Goal: Task Accomplishment & Management: Manage account settings

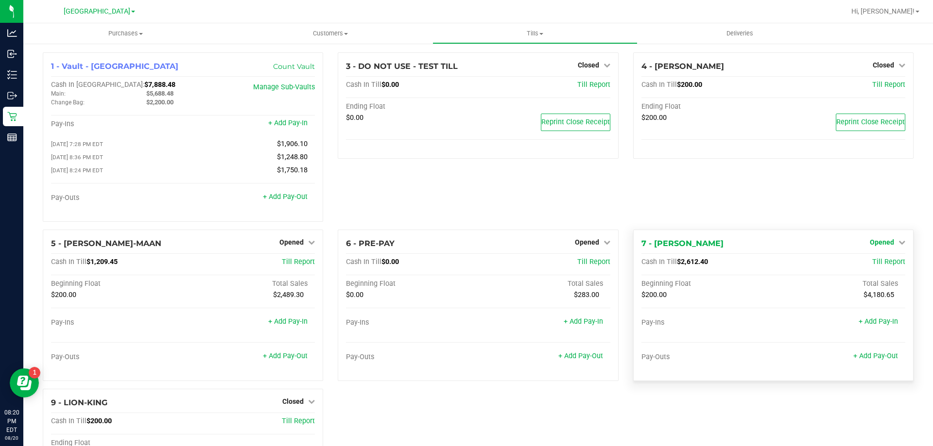
click at [888, 243] on link "Opened" at bounding box center [886, 243] width 35 height 8
click at [885, 264] on link "Close Till" at bounding box center [882, 262] width 26 height 8
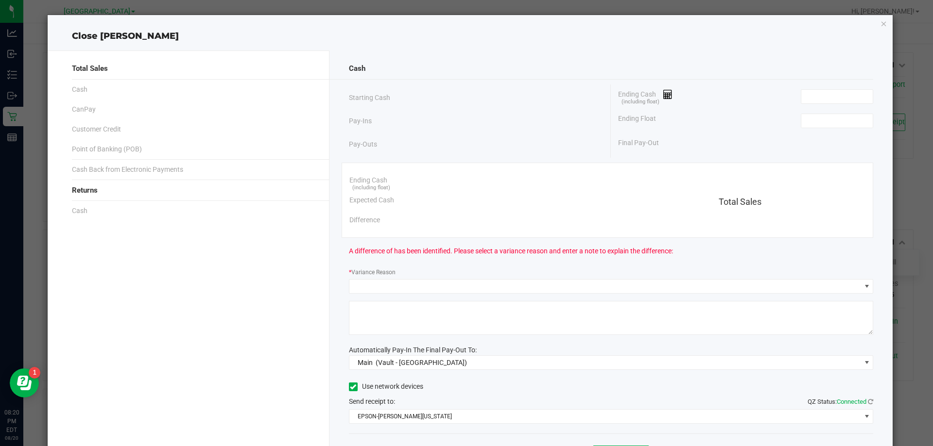
drag, startPoint x: 849, startPoint y: 128, endPoint x: 880, endPoint y: 107, distance: 37.6
click at [852, 128] on span at bounding box center [837, 121] width 72 height 15
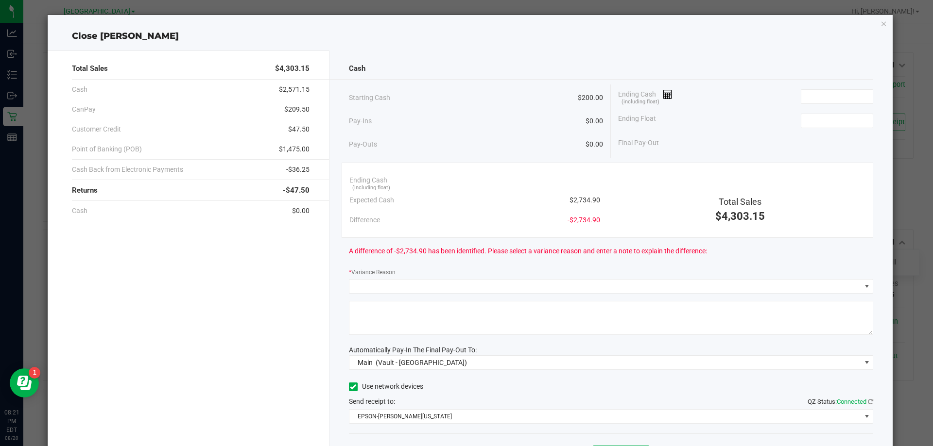
click at [849, 129] on div "Ending Float" at bounding box center [745, 121] width 255 height 24
click at [840, 122] on input at bounding box center [836, 121] width 71 height 14
type input "$200.00"
click at [830, 92] on input at bounding box center [836, 97] width 71 height 14
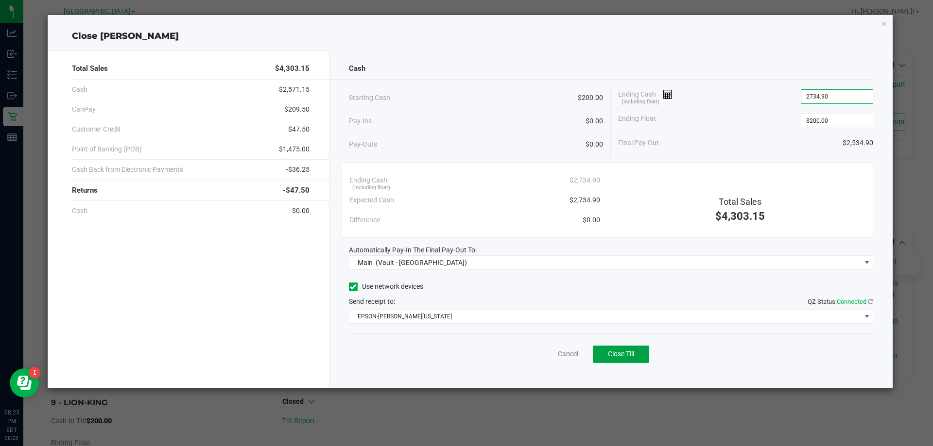
type input "$2,734.90"
drag, startPoint x: 631, startPoint y: 358, endPoint x: 643, endPoint y: 352, distance: 13.3
click at [631, 358] on button "Close Till" at bounding box center [621, 354] width 56 height 17
click at [546, 355] on link "Dismiss" at bounding box center [546, 354] width 23 height 10
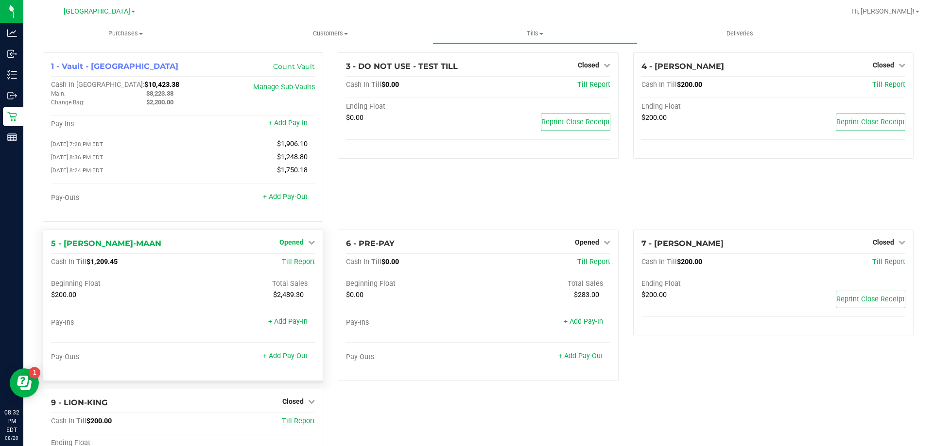
click at [286, 246] on span "Opened" at bounding box center [291, 243] width 24 height 8
click at [293, 264] on link "Close Till" at bounding box center [293, 262] width 26 height 8
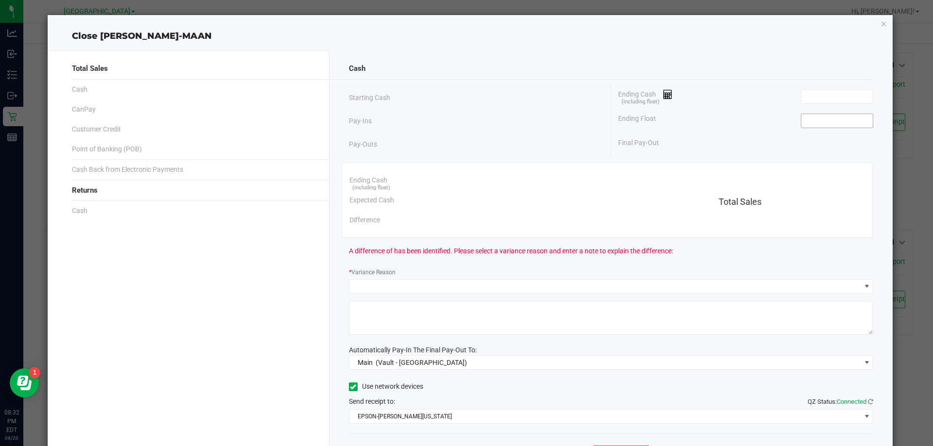
click at [831, 123] on input at bounding box center [836, 121] width 71 height 14
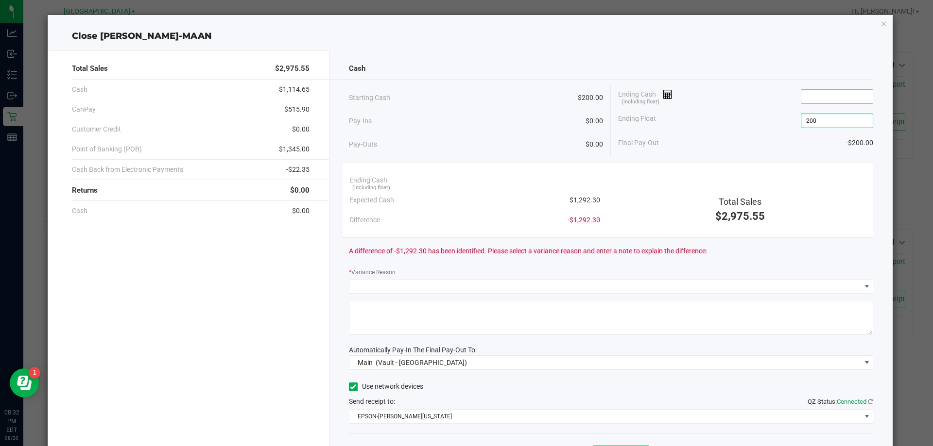
click at [813, 98] on input at bounding box center [836, 97] width 71 height 14
type input "$200.00"
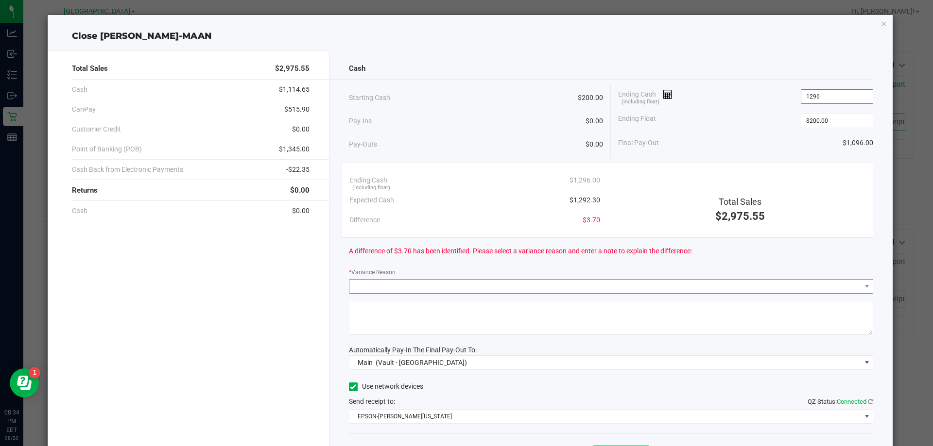
type input "$1,296.00"
click at [462, 283] on span at bounding box center [604, 287] width 511 height 14
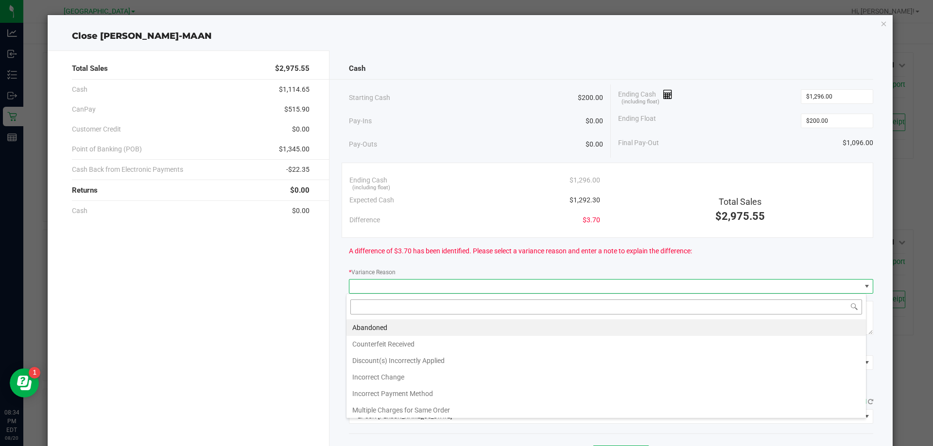
scroll to position [15, 520]
click at [383, 327] on li "Abandoned" at bounding box center [605, 328] width 519 height 17
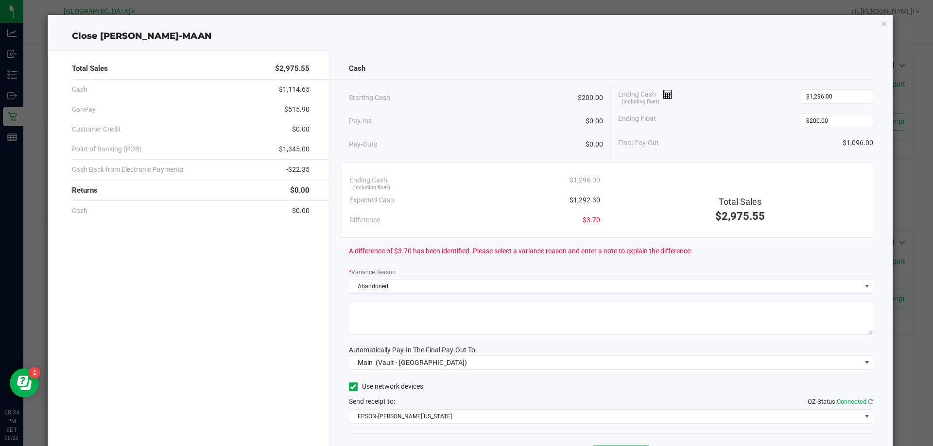
drag, startPoint x: 391, startPoint y: 321, endPoint x: 411, endPoint y: 300, distance: 29.2
click at [391, 318] on textarea at bounding box center [611, 318] width 525 height 34
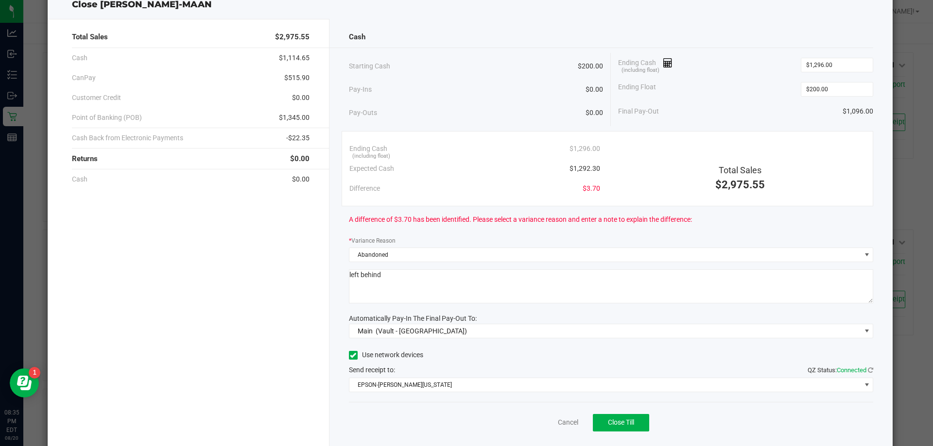
scroll to position [57, 0]
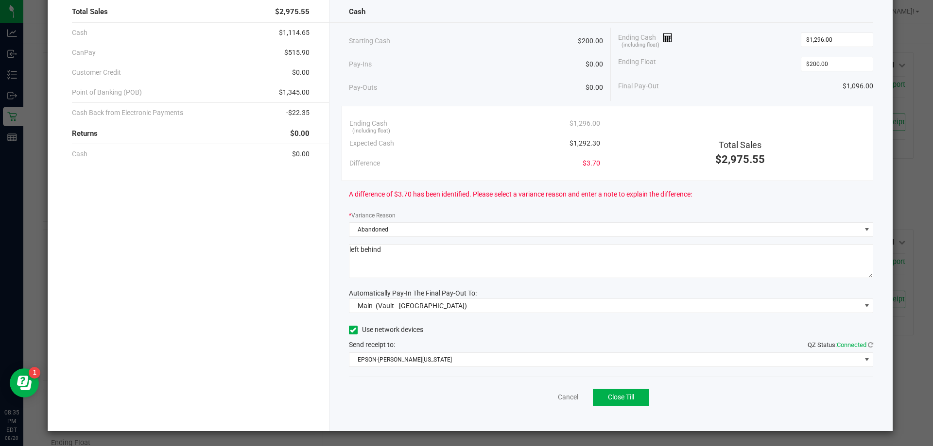
type textarea "left behind"
click at [608, 390] on button "Close Till" at bounding box center [621, 397] width 56 height 17
click at [544, 401] on link "Dismiss" at bounding box center [546, 397] width 23 height 10
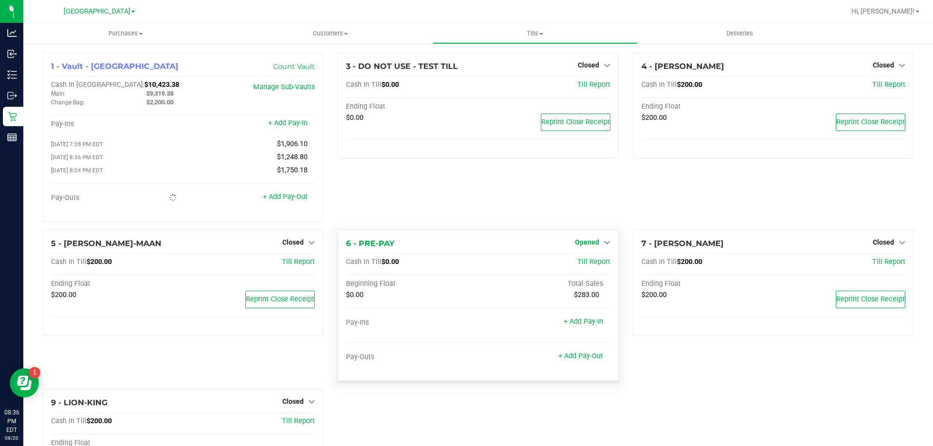
click at [585, 245] on span "Opened" at bounding box center [587, 243] width 24 height 8
click at [582, 266] on link "Close Till" at bounding box center [588, 262] width 26 height 8
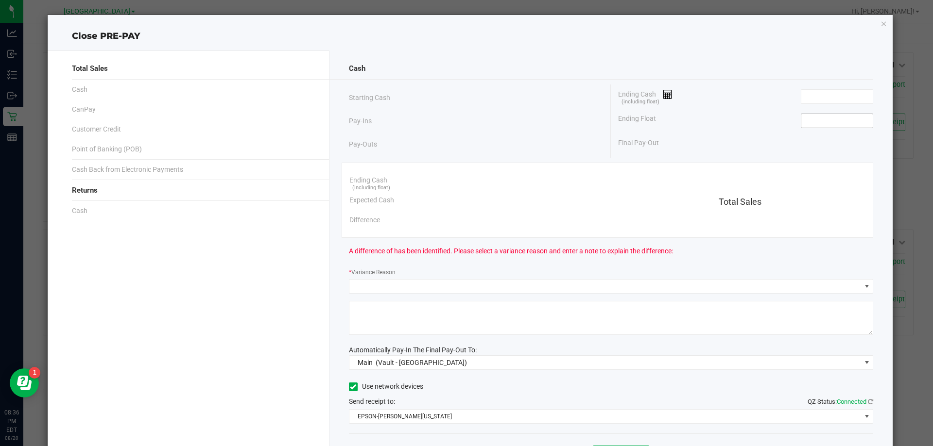
click at [823, 121] on input at bounding box center [836, 121] width 71 height 14
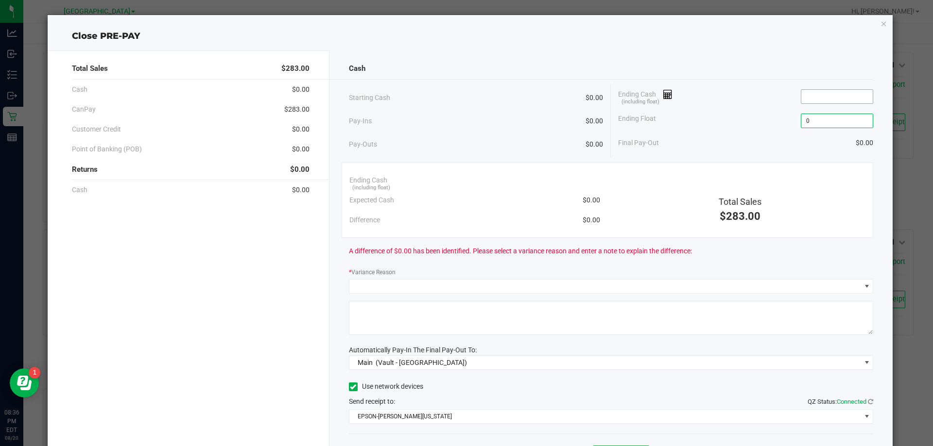
click at [827, 94] on input at bounding box center [836, 97] width 71 height 14
type input "$0.00"
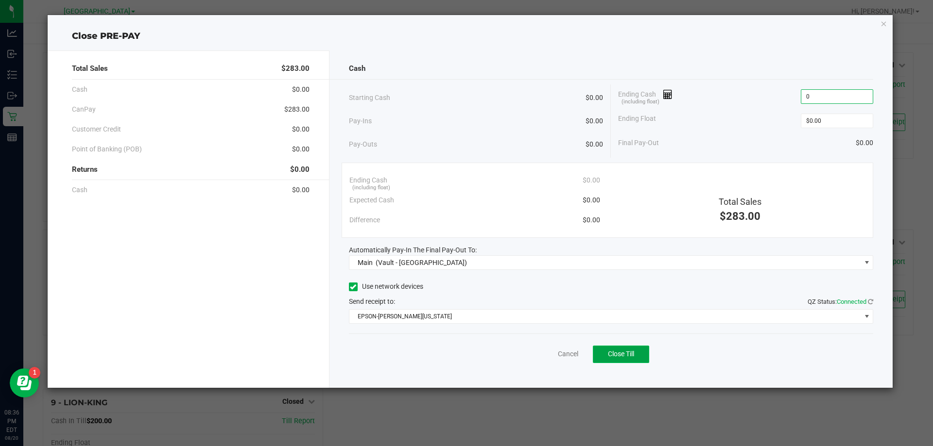
click at [631, 347] on button "Close Till" at bounding box center [621, 354] width 56 height 17
type input "$0.00"
click at [548, 357] on link "Dismiss" at bounding box center [546, 354] width 23 height 10
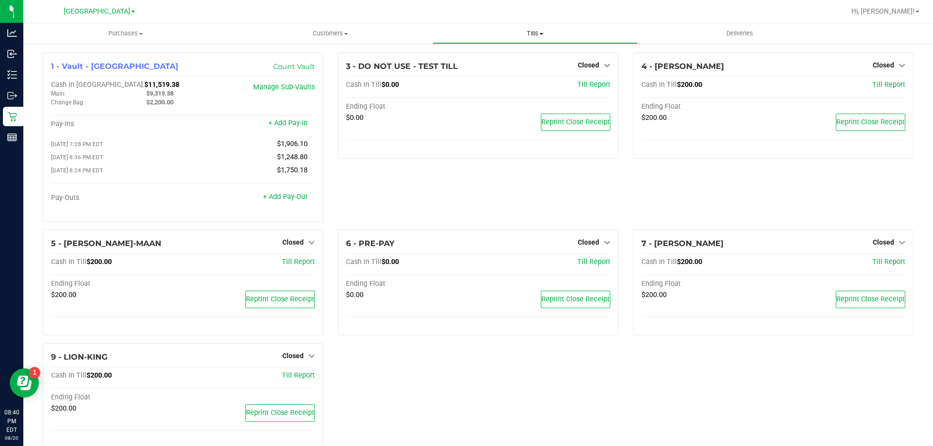
click at [536, 34] on span "Tills" at bounding box center [535, 33] width 204 height 9
click at [466, 69] on span "Reconcile e-payments" at bounding box center [480, 70] width 97 height 8
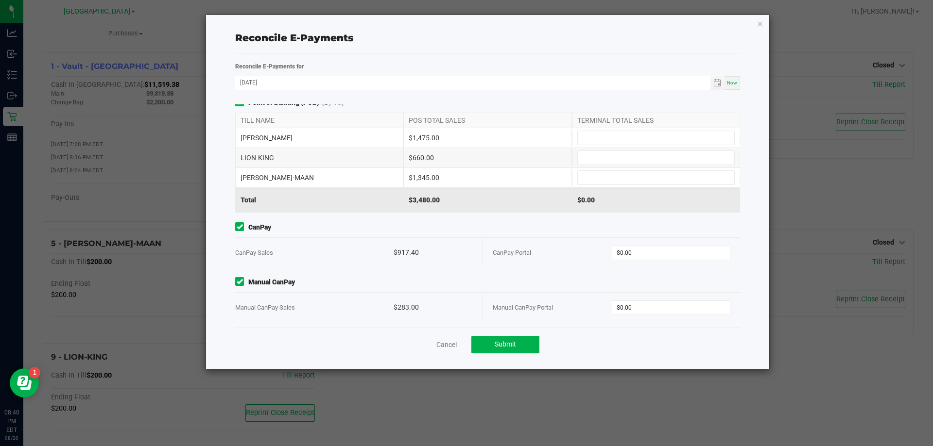
scroll to position [10, 0]
click at [657, 302] on input "0" at bounding box center [671, 305] width 118 height 14
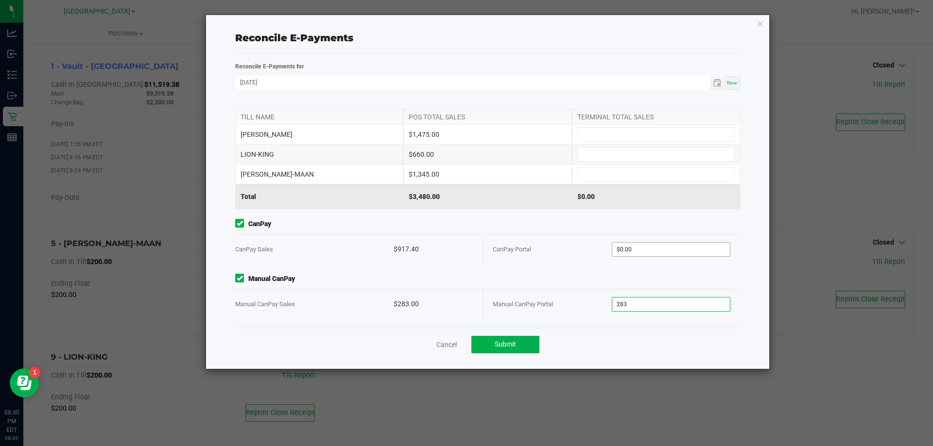
type input "283"
type input "0"
type input "$283.00"
click at [667, 250] on input "0" at bounding box center [671, 250] width 118 height 14
type input "$917.40"
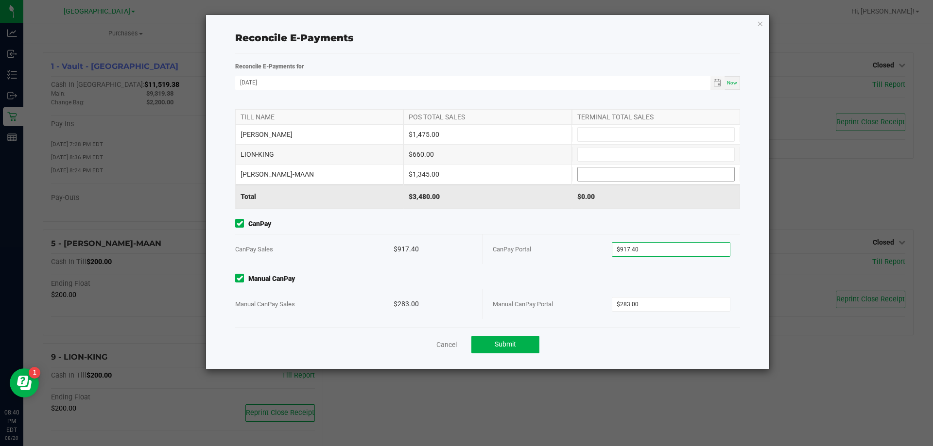
click at [597, 171] on input at bounding box center [656, 175] width 156 height 14
type input "$1,345.00"
click at [625, 133] on input at bounding box center [656, 135] width 156 height 14
type input "$1,475.00"
click at [602, 158] on input at bounding box center [656, 155] width 156 height 14
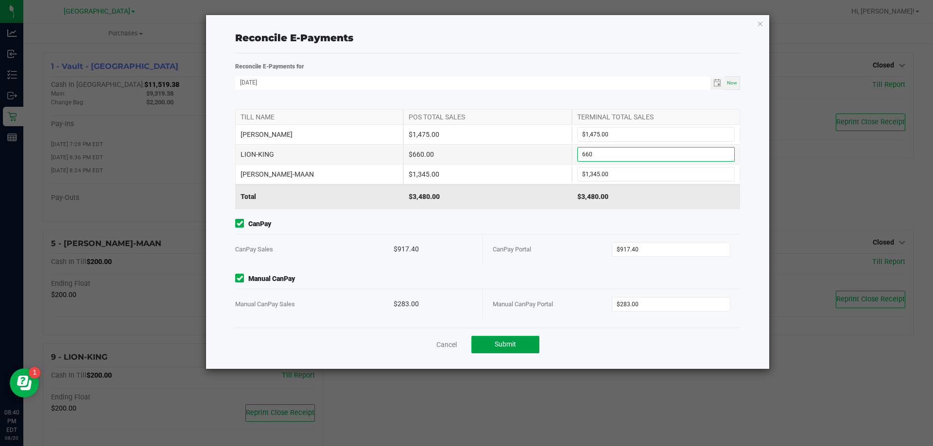
type input "$660.00"
click at [513, 341] on span "Submit" at bounding box center [504, 345] width 21 height 8
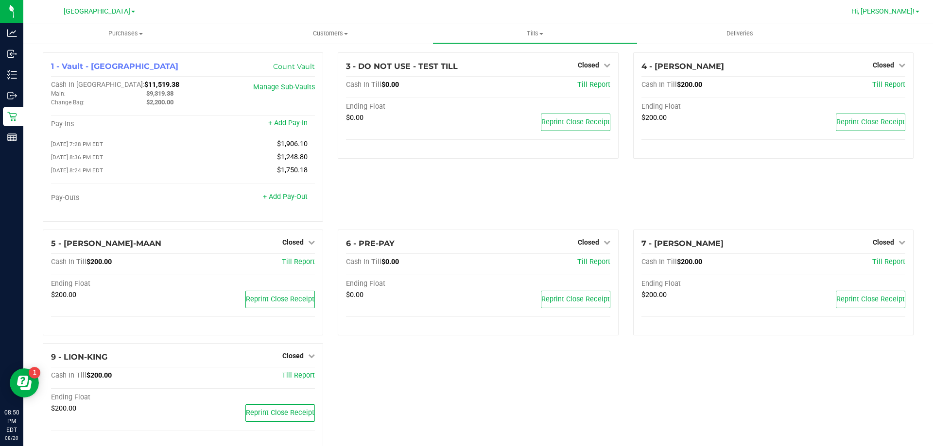
click at [901, 11] on span "Hi, [PERSON_NAME]!" at bounding box center [882, 11] width 63 height 8
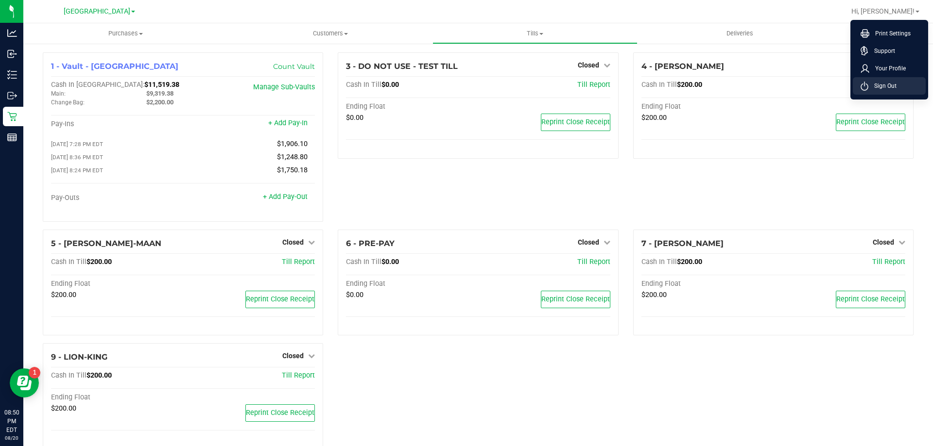
click at [904, 86] on li "Sign Out" at bounding box center [888, 85] width 73 height 17
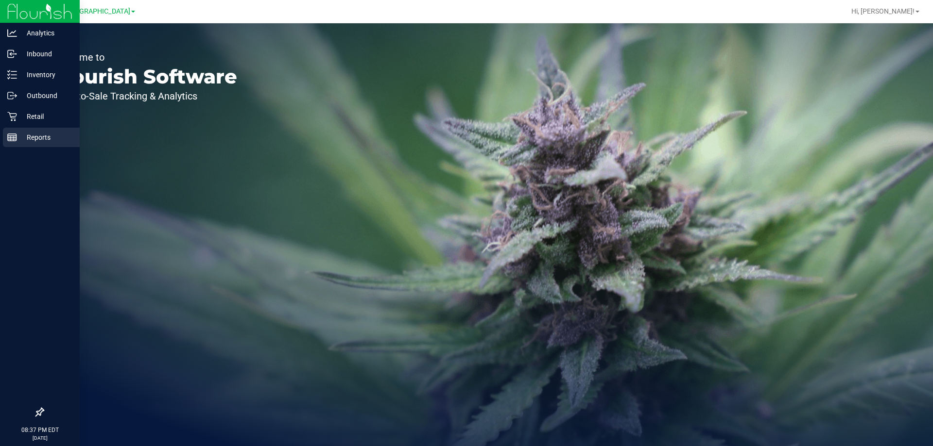
click at [13, 136] on icon at bounding box center [12, 138] width 10 height 10
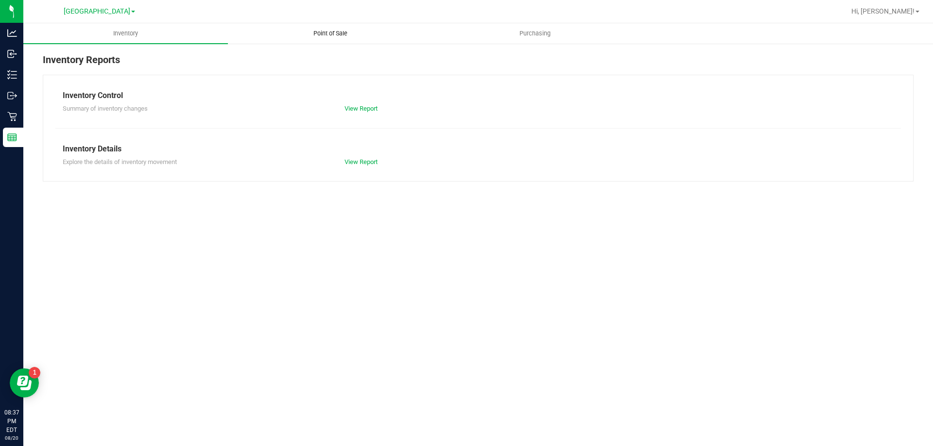
click at [319, 34] on span "Point of Sale" at bounding box center [330, 33] width 60 height 9
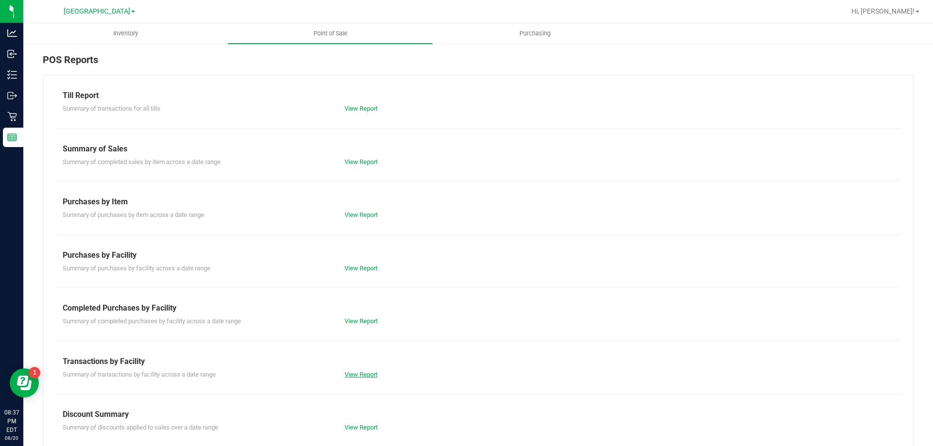
click at [350, 374] on link "View Report" at bounding box center [360, 374] width 33 height 7
